Goal: Check status: Check status

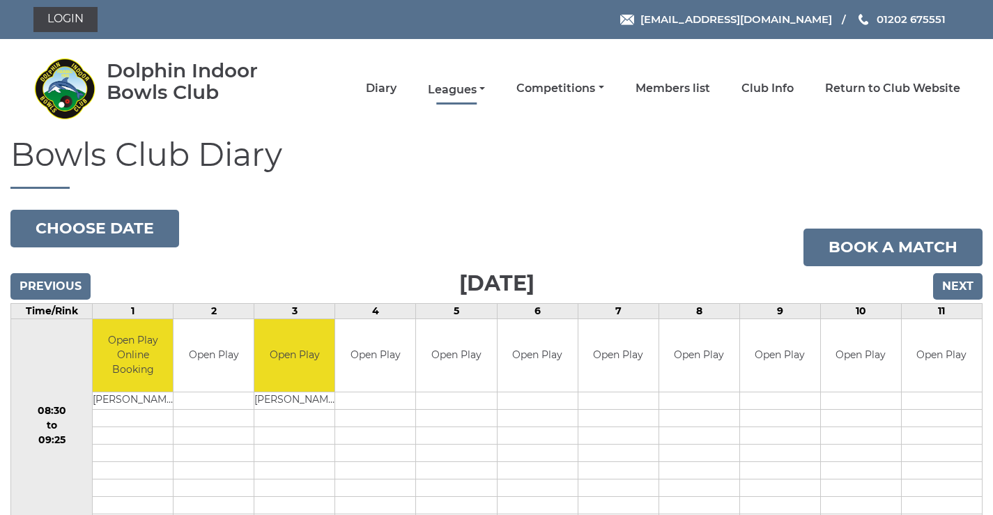
click at [463, 92] on link "Leagues" at bounding box center [456, 89] width 57 height 15
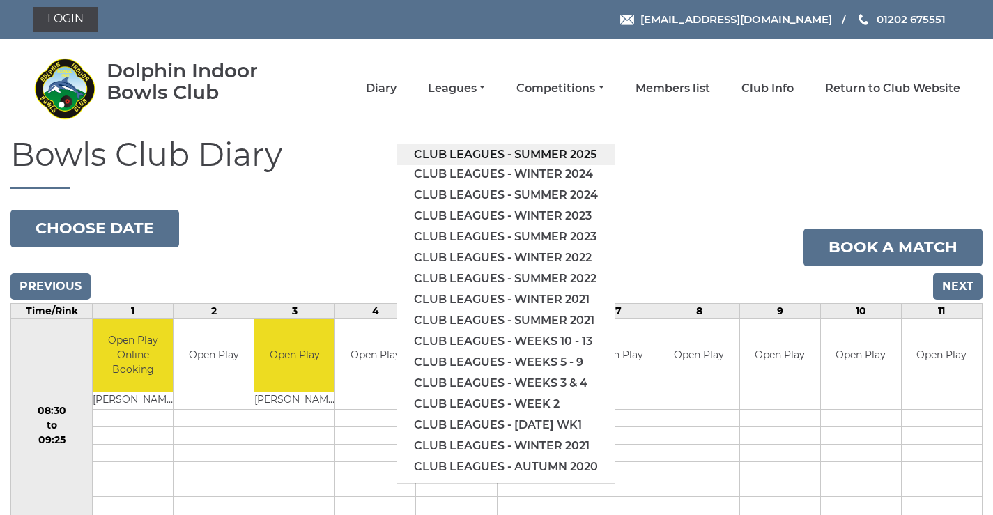
click at [462, 155] on link "Club leagues - Summer 2025" at bounding box center [505, 154] width 217 height 21
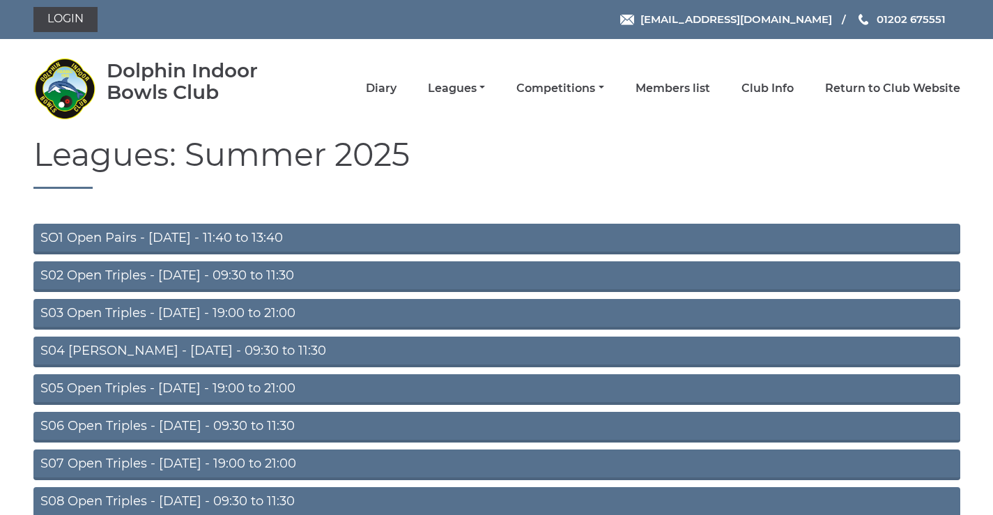
scroll to position [111, 0]
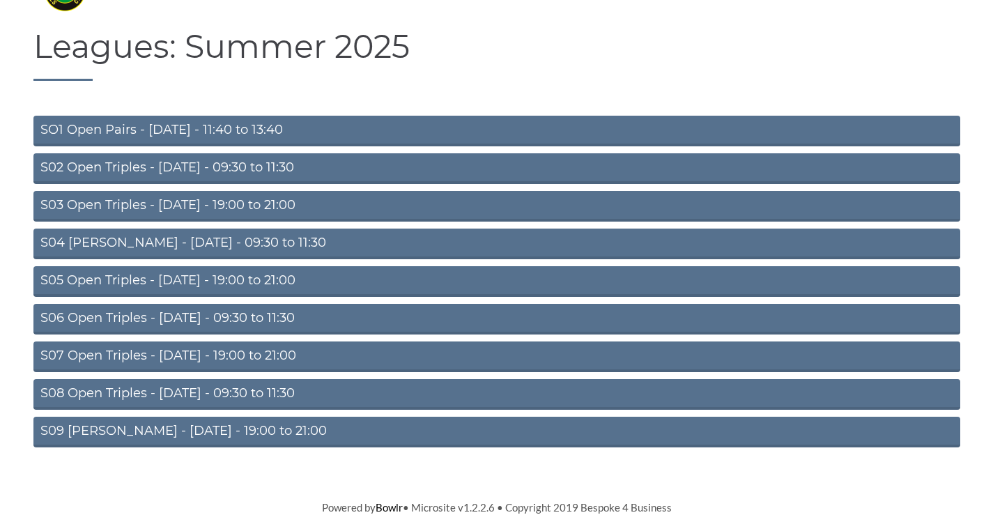
click at [171, 387] on link "S08 Open Triples - [DATE] - 09:30 to 11:30" at bounding box center [496, 394] width 926 height 31
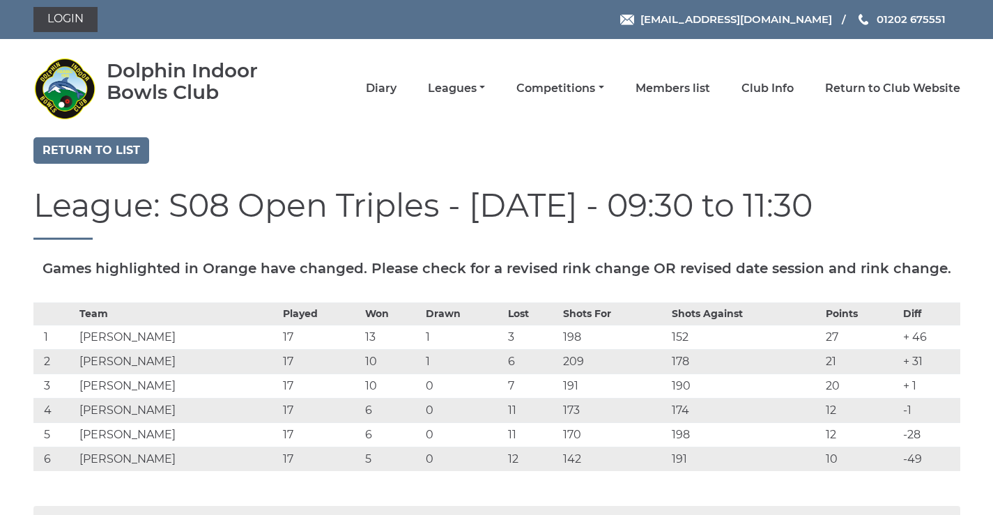
scroll to position [162, 0]
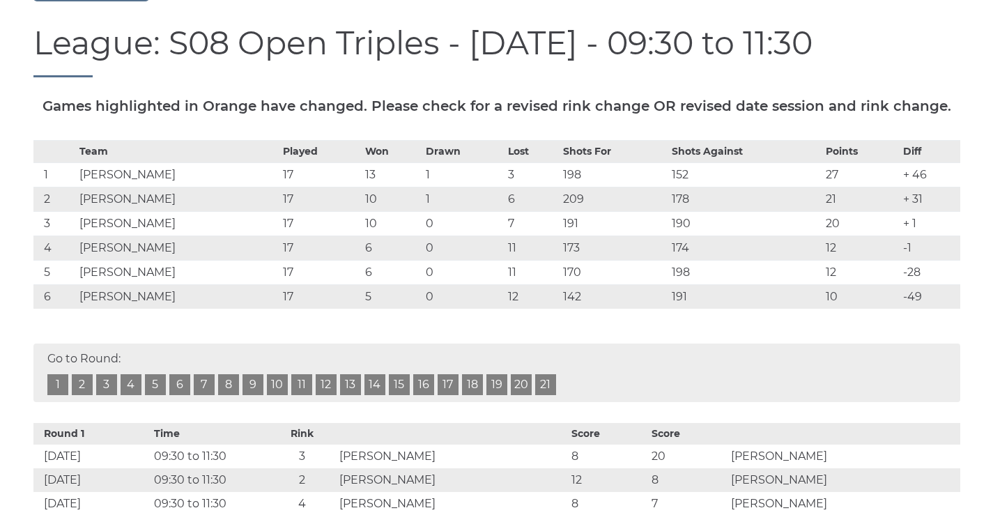
click at [474, 395] on link "18" at bounding box center [472, 384] width 21 height 21
